Goal: Navigation & Orientation: Find specific page/section

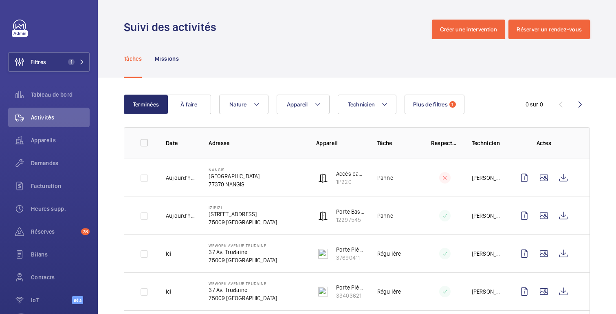
click at [313, 55] on div "Tâches Missions" at bounding box center [357, 58] width 466 height 39
